Goal: Information Seeking & Learning: Find specific fact

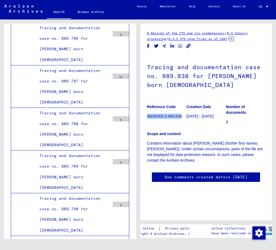
scroll to position [21968, 0]
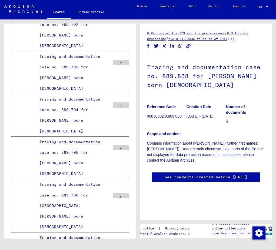
scroll to position [22103, 0]
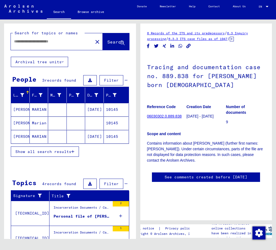
type input "*******"
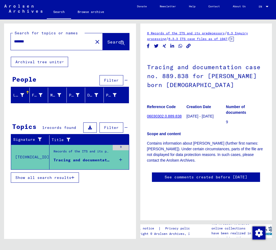
click at [69, 178] on span "Show all search results" at bounding box center [43, 177] width 56 height 5
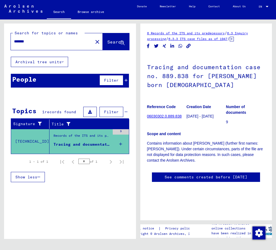
click at [76, 141] on div "Records of the ITS and its predecessors / Inquiry processing / ITS case files a…" at bounding box center [82, 137] width 56 height 8
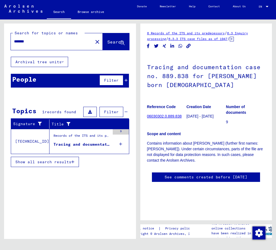
click at [76, 141] on div "Records of the ITS and its predecessors / Inquiry processing / ITS case files a…" at bounding box center [82, 137] width 56 height 8
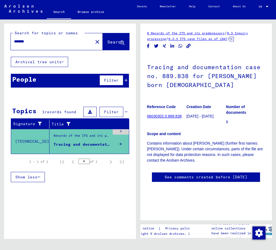
click at [76, 141] on div "Records of the ITS and its predecessors / Inquiry processing / ITS case files a…" at bounding box center [82, 137] width 56 height 8
click at [76, 145] on div "Tracing and documentation case no. 889.838 for [PERSON_NAME] born [DEMOGRAPHIC_…" at bounding box center [82, 145] width 56 height 6
click at [120, 142] on icon at bounding box center [120, 144] width 3 height 19
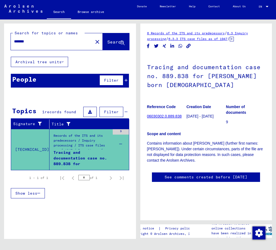
click at [165, 116] on link "06030302.0.889.838" at bounding box center [164, 116] width 35 height 4
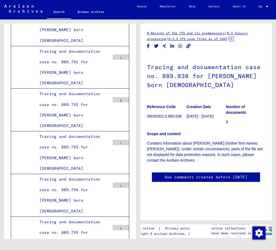
scroll to position [192, 0]
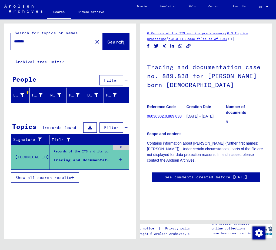
type input "**********"
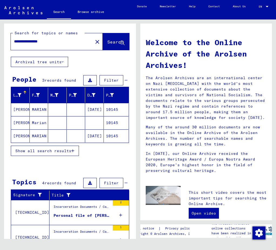
click at [25, 92] on div at bounding box center [26, 92] width 2 height 2
click at [91, 107] on mat-cell "[DATE]" at bounding box center [94, 109] width 19 height 13
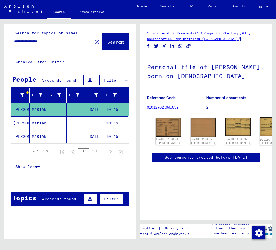
click at [260, 138] on div "DocID: 2669856 ([PERSON_NAME])" at bounding box center [273, 142] width 26 height 8
click at [158, 125] on img at bounding box center [168, 127] width 26 height 20
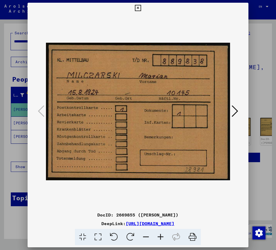
click at [158, 125] on img at bounding box center [138, 112] width 184 height 196
click at [126, 224] on link "[URL][DOMAIN_NAME]" at bounding box center [150, 223] width 49 height 5
click at [137, 9] on icon at bounding box center [138, 8] width 6 height 6
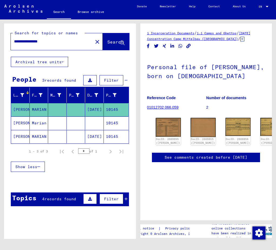
click at [38, 122] on mat-cell "Marian" at bounding box center [39, 123] width 19 height 13
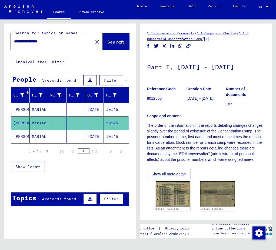
click at [157, 101] on link "8012560" at bounding box center [154, 98] width 15 height 4
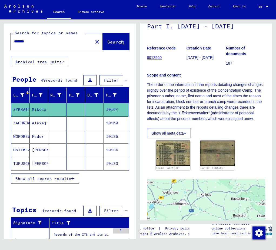
scroll to position [54, 0]
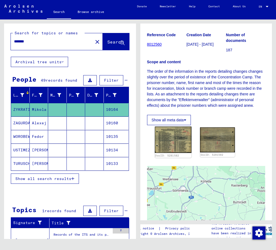
click at [173, 150] on img at bounding box center [173, 140] width 36 height 26
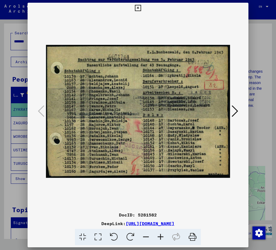
click at [173, 150] on img at bounding box center [138, 112] width 184 height 196
click at [138, 8] on icon at bounding box center [138, 8] width 6 height 6
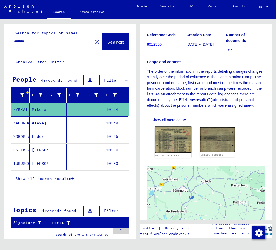
click at [164, 153] on img at bounding box center [173, 140] width 36 height 26
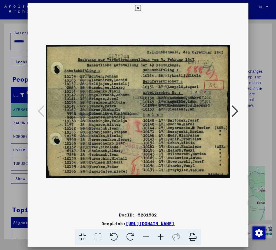
drag, startPoint x: 178, startPoint y: 65, endPoint x: 171, endPoint y: 61, distance: 8.5
click at [170, 65] on img at bounding box center [138, 112] width 184 height 196
click at [136, 6] on icon at bounding box center [138, 8] width 6 height 6
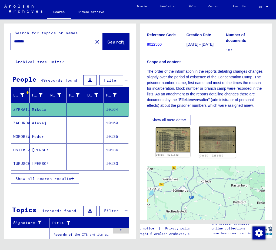
click at [219, 153] on img at bounding box center [217, 140] width 36 height 26
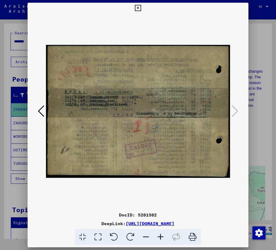
click at [219, 155] on img at bounding box center [138, 112] width 184 height 196
click at [137, 5] on icon at bounding box center [138, 8] width 6 height 6
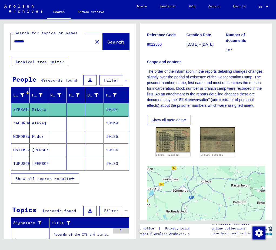
type input "**********"
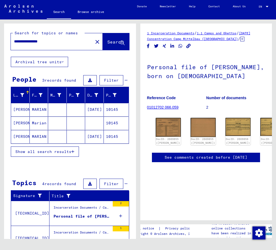
click at [39, 137] on mat-cell "MARIAN" at bounding box center [39, 136] width 19 height 13
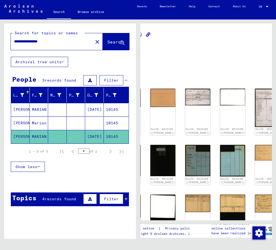
scroll to position [0, 41]
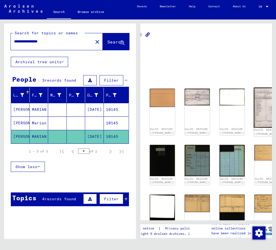
click at [254, 100] on img at bounding box center [267, 108] width 26 height 40
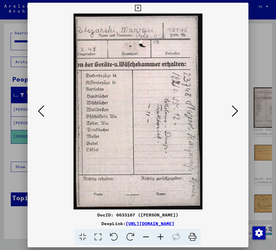
click at [232, 100] on div at bounding box center [138, 112] width 221 height 196
click at [137, 5] on icon at bounding box center [138, 8] width 6 height 6
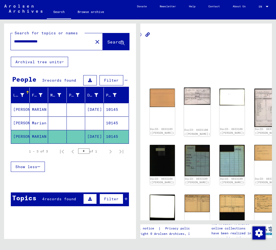
click at [184, 102] on div "DocID: 6633106 ([PERSON_NAME])" at bounding box center [197, 112] width 26 height 49
click at [184, 88] on img at bounding box center [197, 96] width 26 height 17
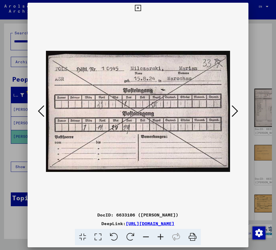
click at [175, 88] on img at bounding box center [138, 112] width 184 height 196
click at [139, 6] on icon at bounding box center [138, 8] width 6 height 6
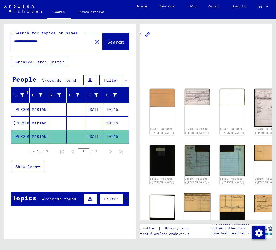
click at [184, 201] on div "DocID: 6633112 ([PERSON_NAME])" at bounding box center [197, 224] width 26 height 62
click at [184, 193] on img at bounding box center [197, 202] width 26 height 19
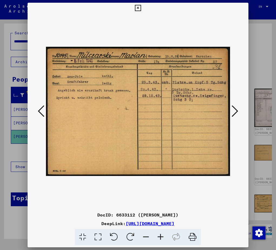
click at [177, 190] on img at bounding box center [138, 112] width 184 height 196
drag, startPoint x: 110, startPoint y: 97, endPoint x: 78, endPoint y: 97, distance: 32.7
click at [78, 97] on img at bounding box center [138, 112] width 184 height 196
click at [138, 7] on icon at bounding box center [138, 8] width 6 height 6
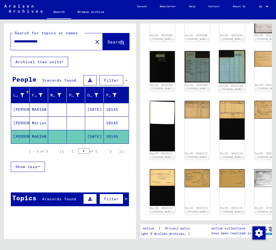
scroll to position [108, 41]
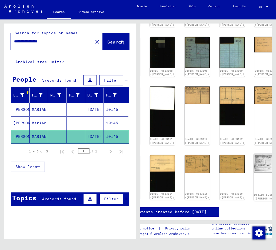
click at [254, 154] on img at bounding box center [267, 163] width 26 height 19
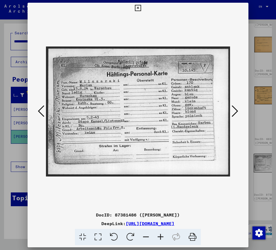
click at [232, 144] on div at bounding box center [138, 112] width 221 height 196
click at [137, 9] on icon at bounding box center [138, 8] width 6 height 6
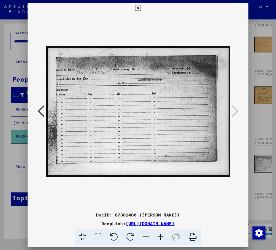
click at [138, 9] on icon at bounding box center [138, 8] width 6 height 6
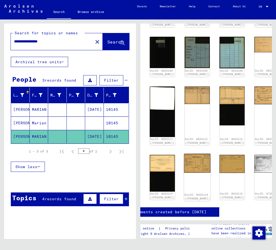
click at [184, 154] on img at bounding box center [197, 163] width 26 height 19
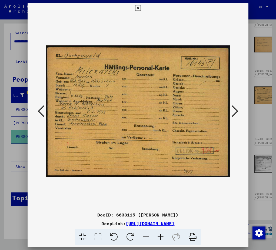
click at [137, 8] on icon at bounding box center [138, 8] width 6 height 6
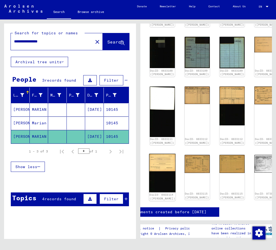
click at [150, 154] on img at bounding box center [162, 173] width 26 height 39
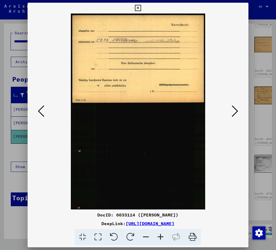
click at [137, 7] on icon at bounding box center [138, 8] width 6 height 6
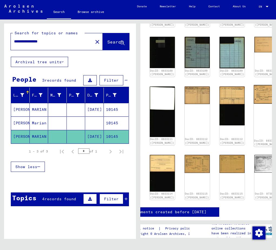
click at [254, 88] on img at bounding box center [267, 94] width 26 height 19
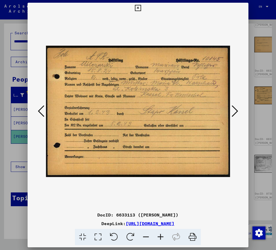
click at [137, 8] on icon at bounding box center [138, 8] width 6 height 6
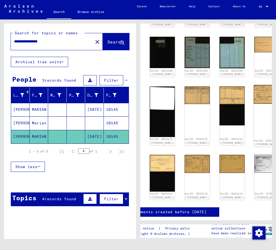
click at [254, 85] on img at bounding box center [267, 94] width 26 height 19
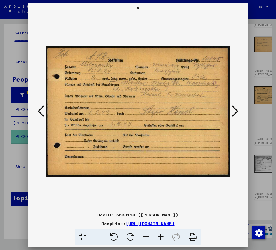
click at [137, 8] on icon at bounding box center [138, 8] width 6 height 6
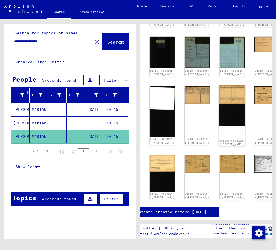
click at [219, 85] on img at bounding box center [232, 105] width 26 height 41
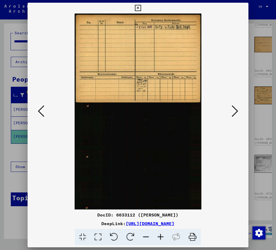
click at [136, 7] on icon at bounding box center [138, 8] width 6 height 6
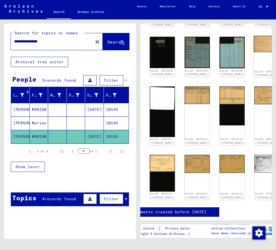
click at [254, 41] on img at bounding box center [267, 44] width 26 height 16
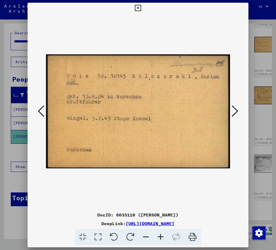
click at [136, 9] on icon at bounding box center [138, 8] width 6 height 6
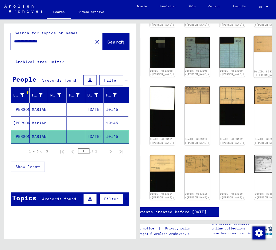
click at [254, 36] on img at bounding box center [267, 44] width 26 height 16
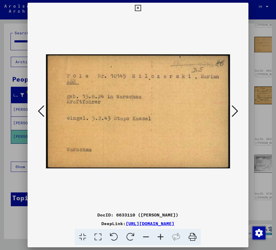
click at [137, 6] on icon at bounding box center [138, 8] width 6 height 6
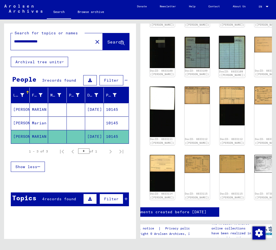
click at [219, 45] on img at bounding box center [232, 52] width 26 height 33
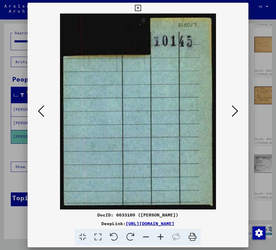
click at [140, 6] on icon at bounding box center [138, 8] width 6 height 6
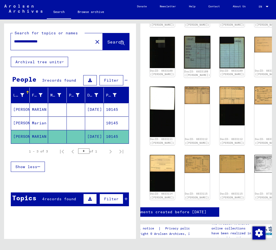
click at [184, 42] on img at bounding box center [197, 52] width 26 height 33
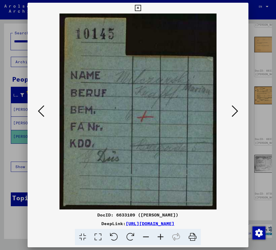
click at [138, 8] on icon at bounding box center [138, 8] width 6 height 6
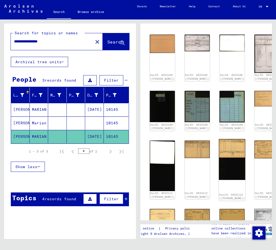
scroll to position [27, 41]
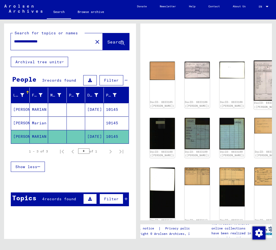
click at [254, 77] on img at bounding box center [267, 81] width 26 height 40
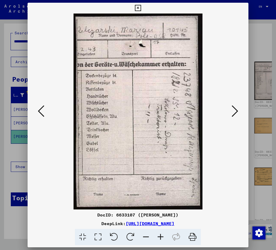
click at [139, 7] on icon at bounding box center [138, 8] width 6 height 6
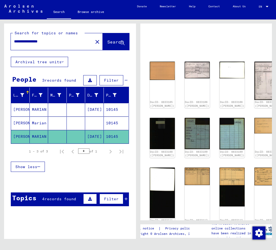
click at [36, 124] on mat-cell "Marian" at bounding box center [39, 123] width 19 height 13
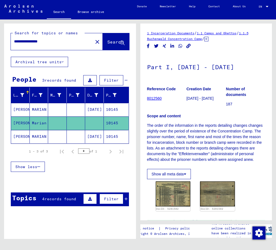
click at [157, 101] on link "8012560" at bounding box center [154, 98] width 15 height 4
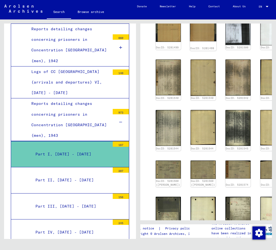
scroll to position [189, 0]
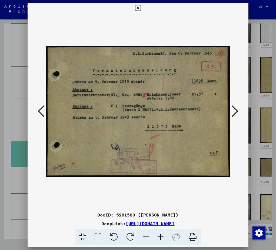
click at [139, 8] on icon at bounding box center [138, 8] width 6 height 6
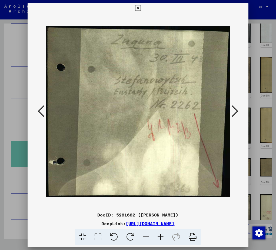
click at [139, 8] on icon at bounding box center [138, 8] width 6 height 6
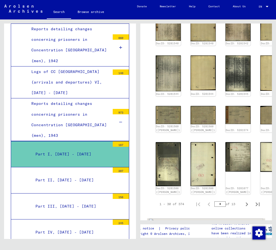
scroll to position [243, 0]
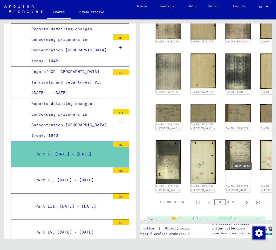
click at [243, 199] on icon "Next page" at bounding box center [247, 203] width 8 height 8
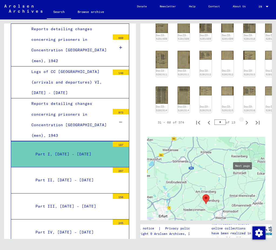
type input "*"
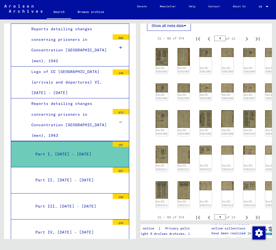
scroll to position [108, 0]
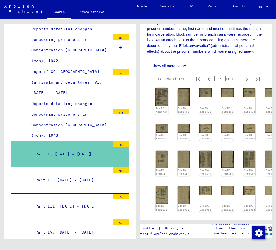
click at [159, 106] on img at bounding box center [161, 97] width 13 height 18
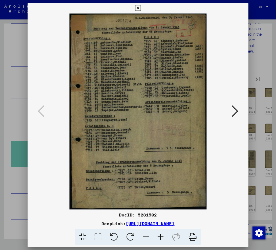
click at [135, 9] on icon at bounding box center [138, 8] width 6 height 6
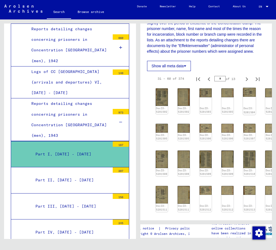
click at [245, 97] on img at bounding box center [249, 92] width 13 height 9
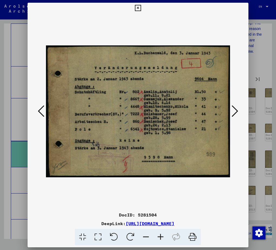
click at [138, 7] on icon at bounding box center [138, 8] width 6 height 6
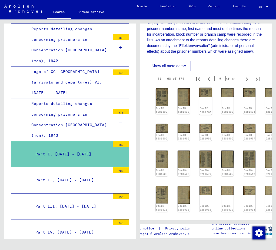
click at [205, 112] on div "DocID: 5281503" at bounding box center [205, 101] width 13 height 27
click at [202, 97] on img at bounding box center [205, 92] width 13 height 9
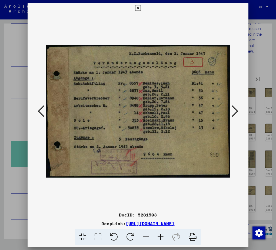
click at [138, 9] on icon at bounding box center [138, 8] width 6 height 6
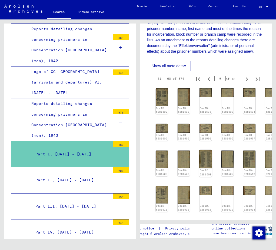
click at [200, 168] on img at bounding box center [205, 159] width 13 height 18
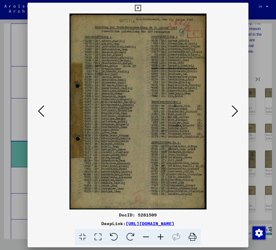
click at [137, 7] on icon at bounding box center [138, 8] width 6 height 6
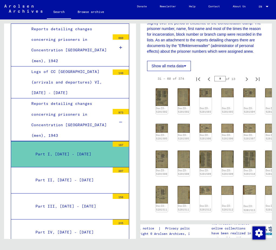
click at [244, 195] on img at bounding box center [249, 189] width 13 height 9
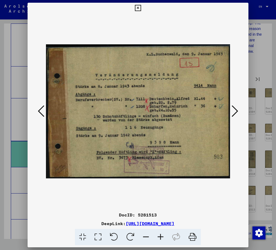
click at [138, 8] on icon at bounding box center [138, 8] width 6 height 6
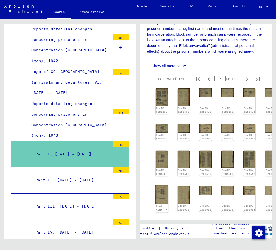
click at [161, 204] on img at bounding box center [161, 194] width 13 height 18
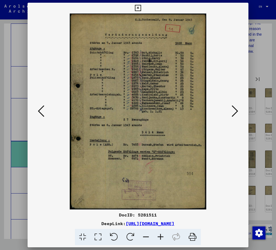
click at [138, 8] on icon at bounding box center [138, 8] width 6 height 6
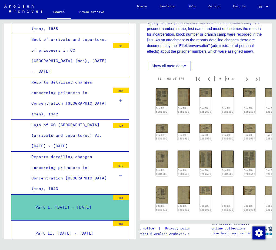
scroll to position [430, 0]
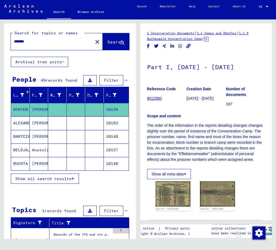
click at [37, 109] on mat-cell "[PERSON_NAME]" at bounding box center [39, 109] width 19 height 13
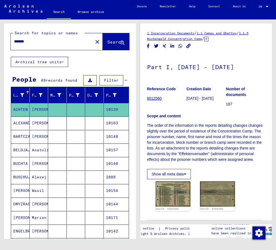
type input "**********"
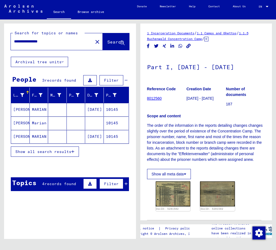
click at [40, 107] on mat-cell "MARIAN" at bounding box center [39, 109] width 19 height 13
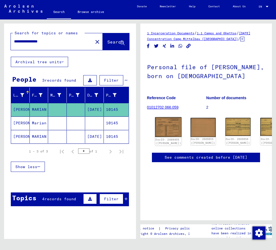
click at [160, 127] on img at bounding box center [168, 127] width 26 height 20
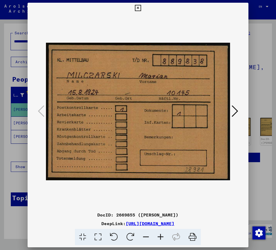
click at [138, 8] on icon at bounding box center [138, 8] width 6 height 6
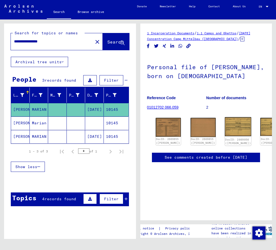
click at [225, 127] on img at bounding box center [238, 126] width 26 height 19
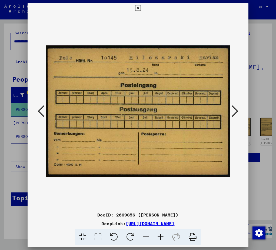
click at [136, 6] on icon at bounding box center [138, 8] width 6 height 6
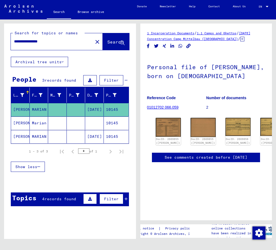
click at [38, 135] on mat-cell "MARIAN" at bounding box center [39, 136] width 19 height 13
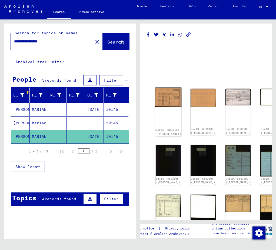
click at [162, 91] on img at bounding box center [168, 97] width 26 height 19
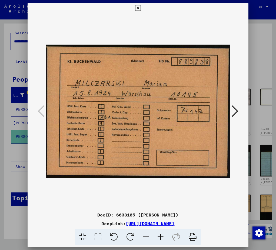
click at [137, 8] on icon at bounding box center [138, 8] width 6 height 6
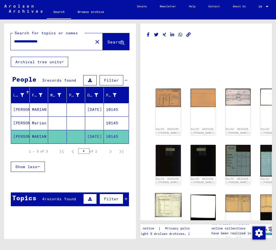
click at [163, 198] on img at bounding box center [168, 205] width 26 height 24
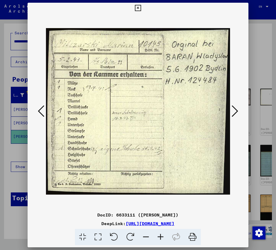
click at [139, 5] on icon at bounding box center [138, 8] width 6 height 6
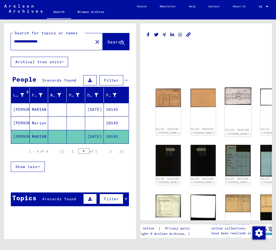
click at [225, 98] on img at bounding box center [238, 96] width 26 height 17
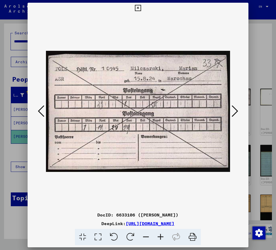
click at [137, 8] on icon at bounding box center [138, 8] width 6 height 6
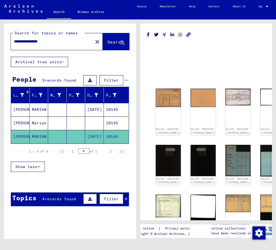
scroll to position [0, 14]
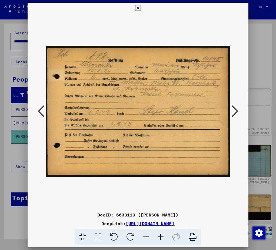
click at [137, 8] on icon at bounding box center [138, 8] width 6 height 6
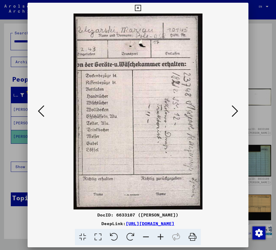
click at [137, 6] on icon at bounding box center [138, 8] width 6 height 6
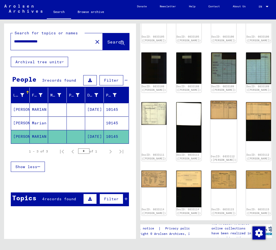
scroll to position [108, 14]
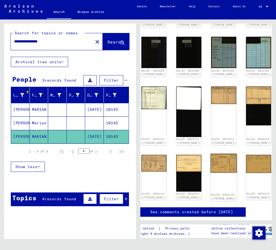
click at [211, 154] on img at bounding box center [224, 163] width 26 height 19
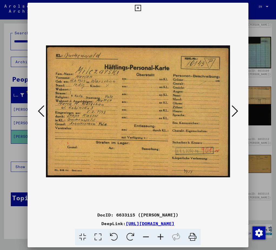
click at [138, 9] on icon at bounding box center [138, 8] width 6 height 6
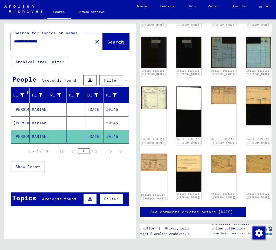
click at [151, 154] on img at bounding box center [154, 163] width 26 height 18
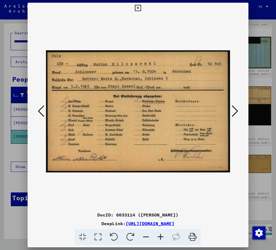
click at [137, 5] on icon at bounding box center [138, 8] width 6 height 6
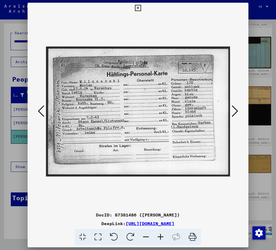
click at [136, 8] on icon at bounding box center [138, 8] width 6 height 6
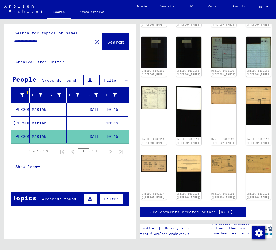
scroll to position [135, 14]
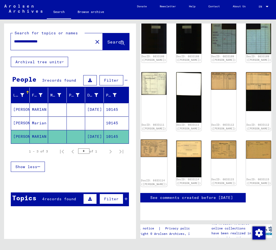
click at [148, 139] on img at bounding box center [154, 148] width 26 height 18
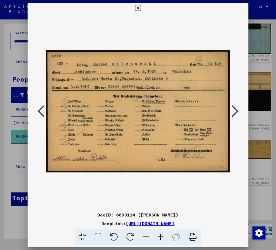
click at [138, 6] on icon at bounding box center [138, 8] width 6 height 6
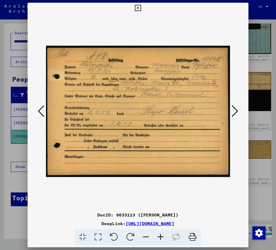
click at [139, 7] on icon at bounding box center [138, 8] width 6 height 6
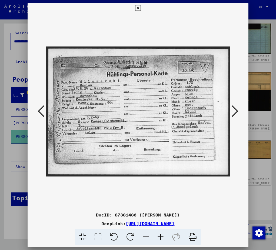
click at [137, 8] on icon at bounding box center [138, 8] width 6 height 6
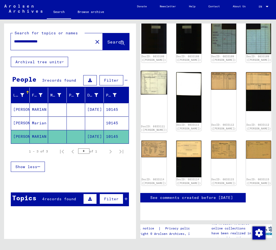
click at [151, 71] on img at bounding box center [154, 83] width 26 height 24
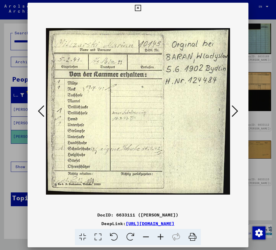
click at [137, 7] on icon at bounding box center [138, 8] width 6 height 6
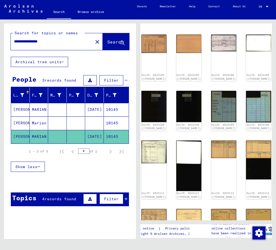
scroll to position [0, 14]
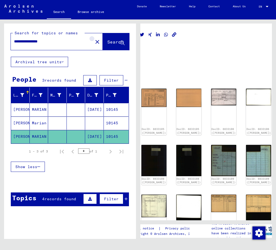
click at [94, 41] on mat-icon "close" at bounding box center [97, 42] width 6 height 6
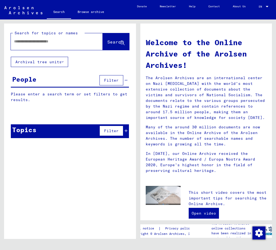
click at [72, 39] on input "text" at bounding box center [50, 42] width 72 height 6
type input "*********"
click at [107, 44] on span "Search" at bounding box center [115, 41] width 16 height 5
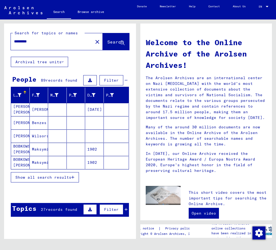
click at [71, 178] on span "Show all search results" at bounding box center [43, 177] width 56 height 5
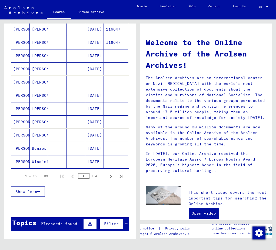
scroll to position [270, 0]
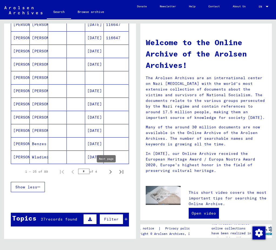
click at [107, 171] on icon "Next page" at bounding box center [111, 172] width 8 height 8
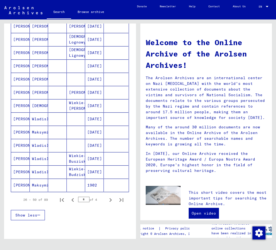
scroll to position [324, 0]
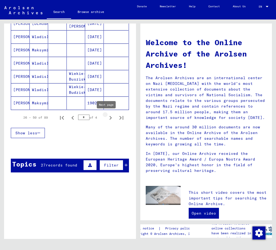
click at [109, 117] on icon "Next page" at bounding box center [110, 118] width 2 height 4
type input "*"
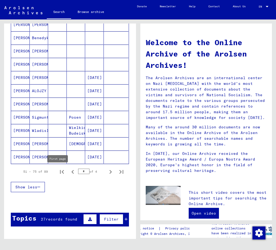
scroll to position [243, 0]
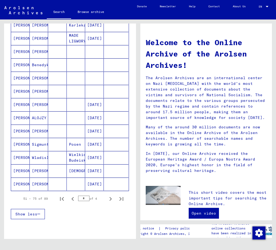
click at [37, 104] on mat-cell "[PERSON_NAME]" at bounding box center [39, 104] width 19 height 13
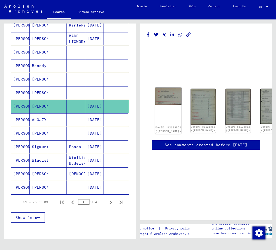
click at [163, 91] on img at bounding box center [168, 96] width 26 height 17
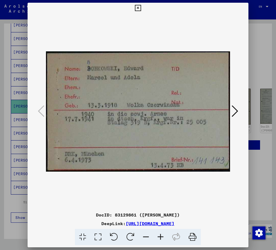
click at [138, 8] on icon at bounding box center [138, 8] width 6 height 6
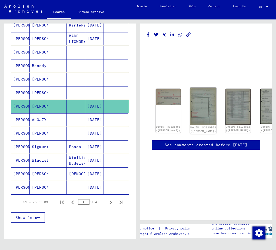
click at [191, 100] on img at bounding box center [203, 107] width 26 height 38
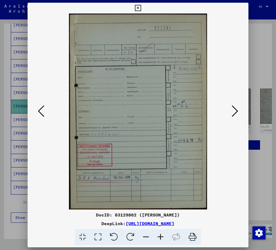
click at [138, 6] on icon at bounding box center [138, 8] width 6 height 6
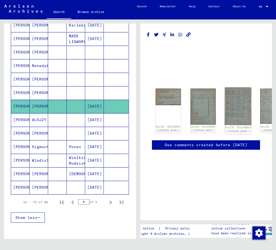
click at [225, 99] on img at bounding box center [238, 107] width 26 height 38
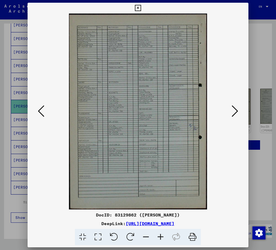
click at [129, 126] on img at bounding box center [138, 112] width 184 height 196
click at [162, 236] on icon at bounding box center [160, 237] width 15 height 16
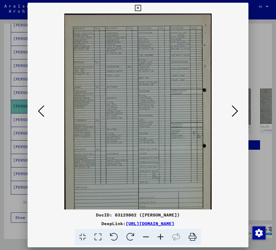
click at [162, 236] on icon at bounding box center [160, 237] width 15 height 16
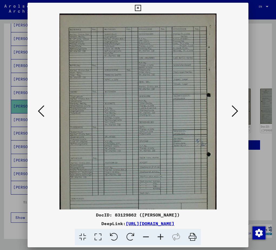
click at [162, 236] on icon at bounding box center [160, 237] width 15 height 16
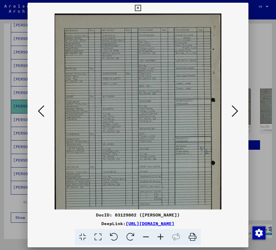
click at [162, 236] on icon at bounding box center [160, 237] width 15 height 16
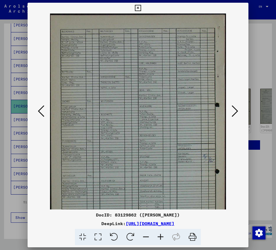
click at [162, 236] on icon at bounding box center [160, 237] width 15 height 16
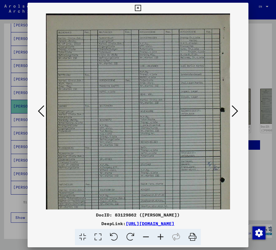
click at [162, 236] on icon at bounding box center [160, 237] width 15 height 16
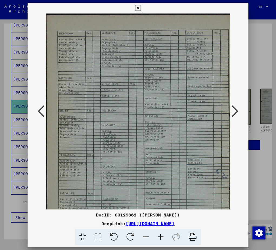
click at [162, 236] on icon at bounding box center [160, 237] width 15 height 16
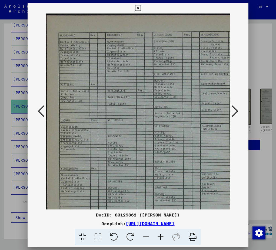
click at [162, 236] on icon at bounding box center [160, 237] width 15 height 16
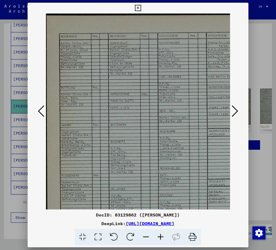
click at [140, 11] on icon at bounding box center [138, 8] width 6 height 6
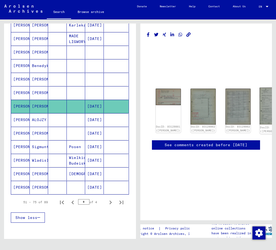
click at [260, 102] on img at bounding box center [273, 106] width 26 height 37
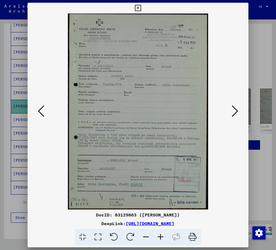
click at [159, 233] on icon at bounding box center [160, 237] width 15 height 16
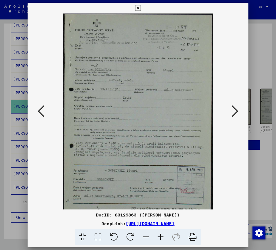
click at [138, 6] on icon at bounding box center [138, 8] width 6 height 6
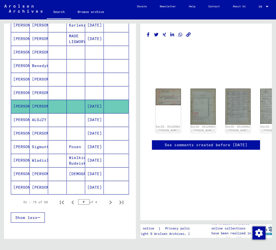
scroll to position [0, 6]
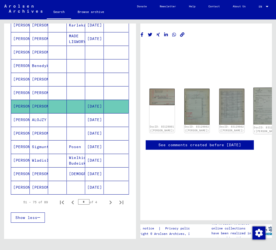
click at [254, 96] on img at bounding box center [267, 106] width 26 height 37
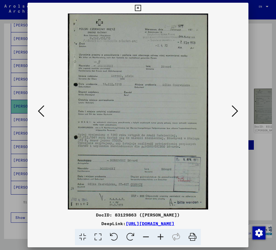
click at [137, 6] on icon at bounding box center [138, 8] width 6 height 6
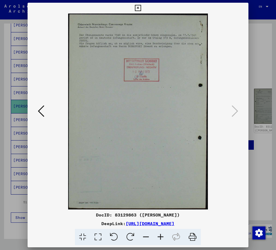
click at [139, 8] on icon at bounding box center [138, 8] width 6 height 6
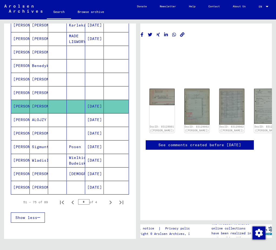
click at [38, 77] on mat-cell "[PERSON_NAME]" at bounding box center [39, 79] width 19 height 13
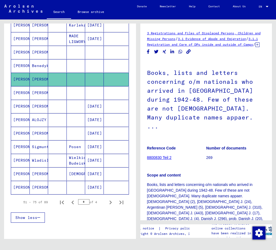
click at [158, 155] on link "8800830 Teil 2" at bounding box center [159, 157] width 25 height 4
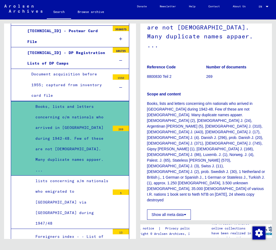
scroll to position [162, 0]
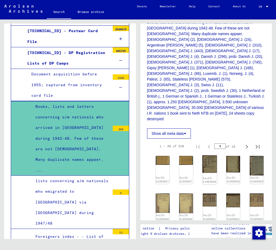
click at [210, 155] on img at bounding box center [209, 164] width 15 height 18
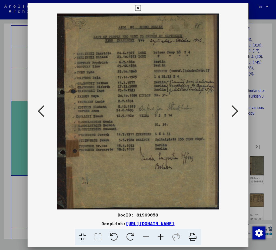
click at [136, 6] on icon at bounding box center [138, 8] width 6 height 6
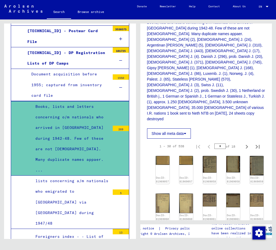
click at [163, 230] on img at bounding box center [162, 239] width 15 height 19
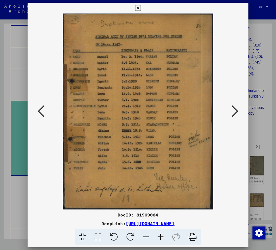
click at [139, 7] on icon at bounding box center [138, 8] width 6 height 6
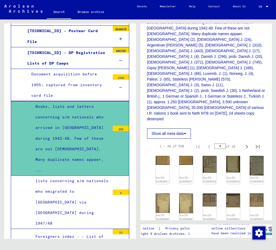
click at [203, 230] on img at bounding box center [209, 238] width 15 height 17
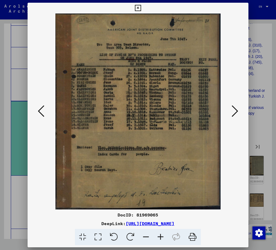
click at [138, 5] on icon at bounding box center [138, 8] width 6 height 6
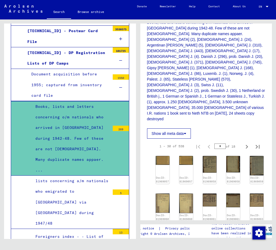
click at [251, 230] on img at bounding box center [257, 235] width 15 height 11
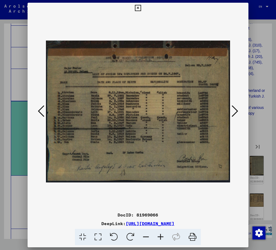
click at [139, 8] on icon at bounding box center [138, 8] width 6 height 6
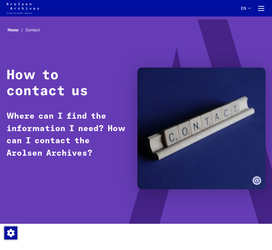
scroll to position [1100, 0]
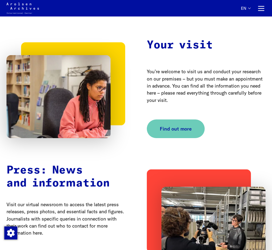
click at [0, 0] on ul "Search Search this website Close search Search this website ... Search now Sear…" at bounding box center [0, 0] width 0 height 0
click at [0, 0] on icon at bounding box center [0, 0] width 0 height 0
click at [0, 0] on input "Search this website ..." at bounding box center [0, 0] width 0 height 0
type input "**********"
click at [0, 0] on button "Search now" at bounding box center [0, 0] width 0 height 0
